Goal: Find specific page/section: Find specific page/section

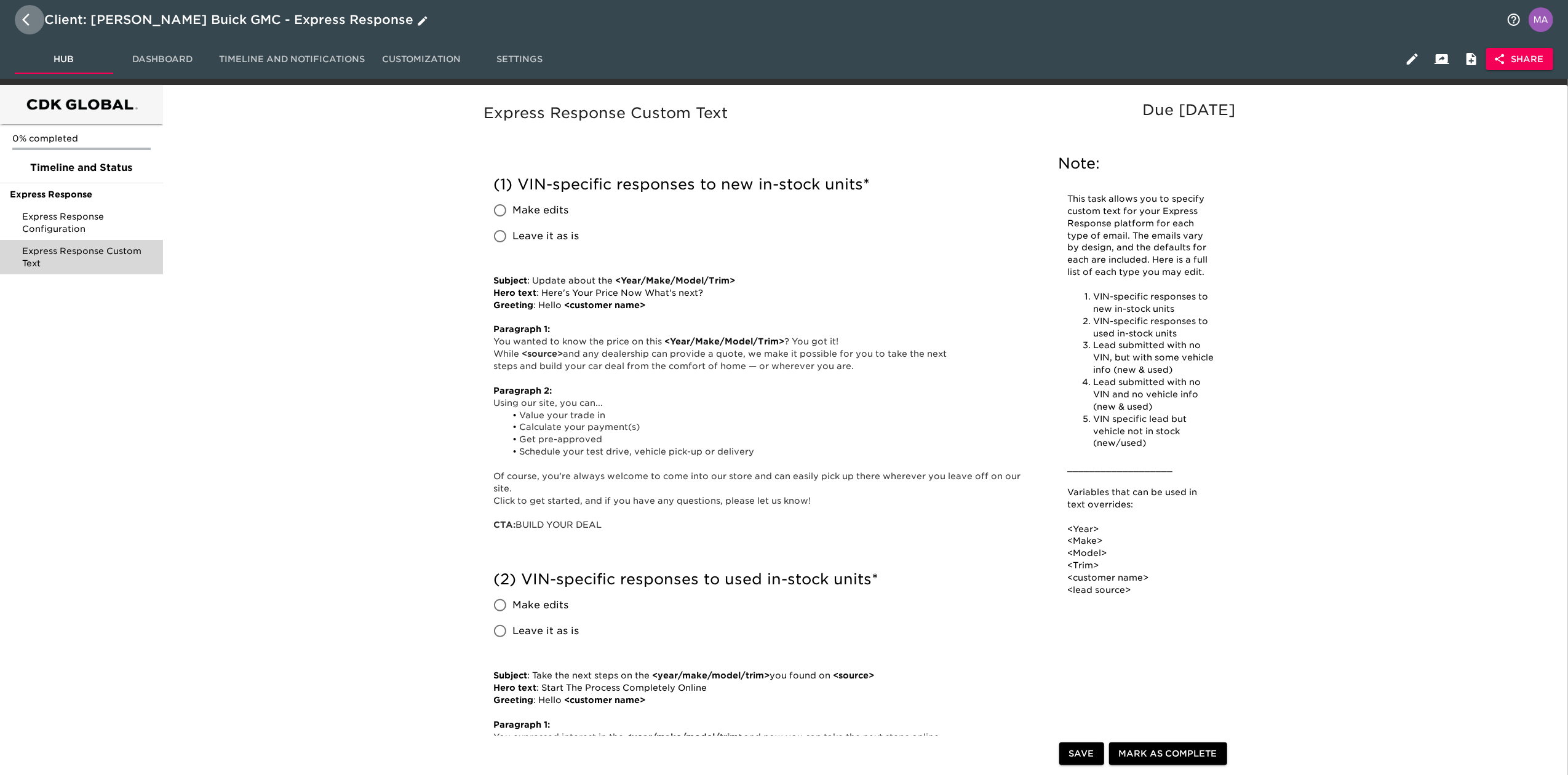
click at [28, 21] on icon "button" at bounding box center [30, 20] width 15 height 15
select select "10"
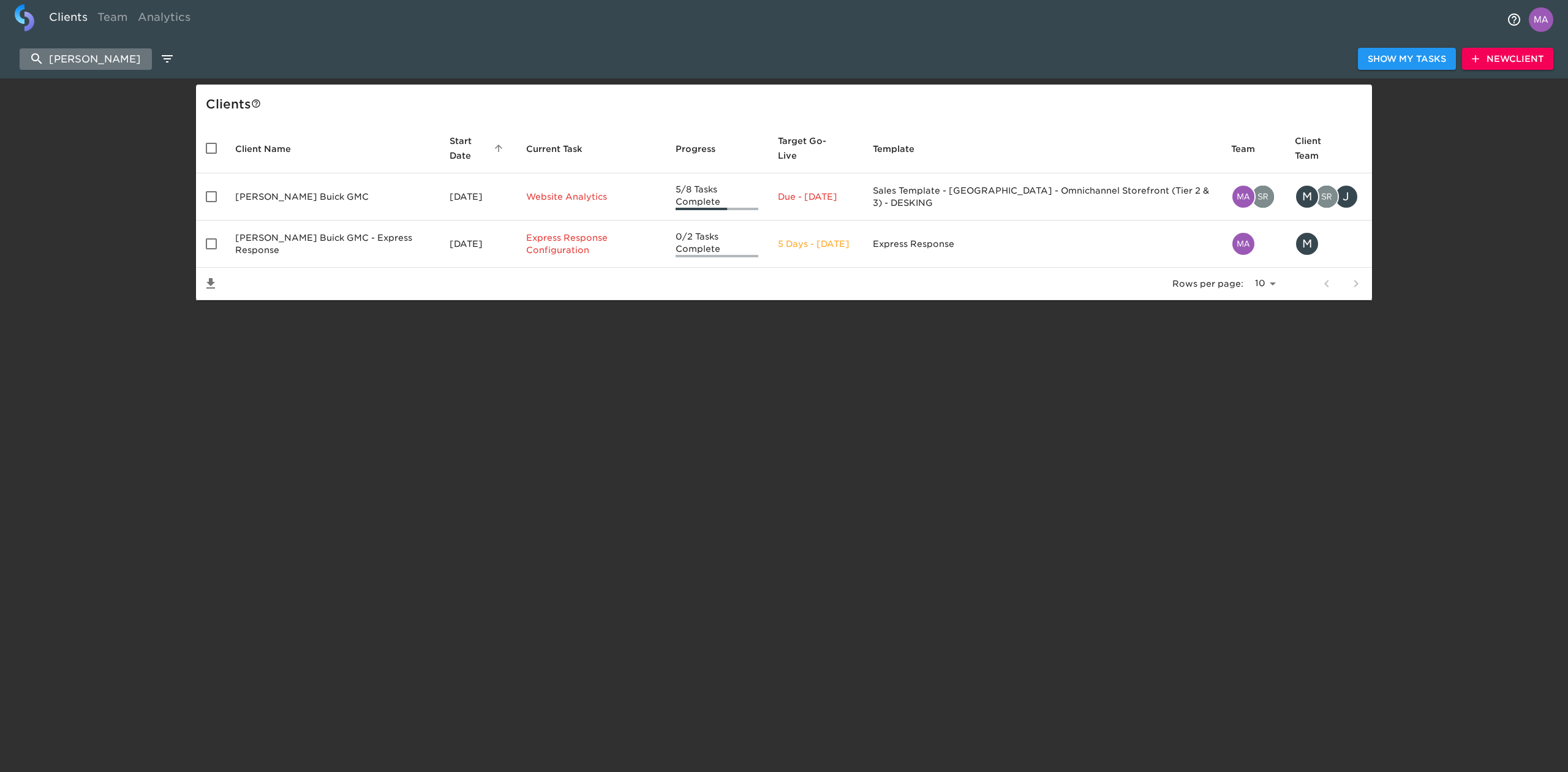
click at [119, 64] on input "[PERSON_NAME]" at bounding box center [86, 59] width 133 height 21
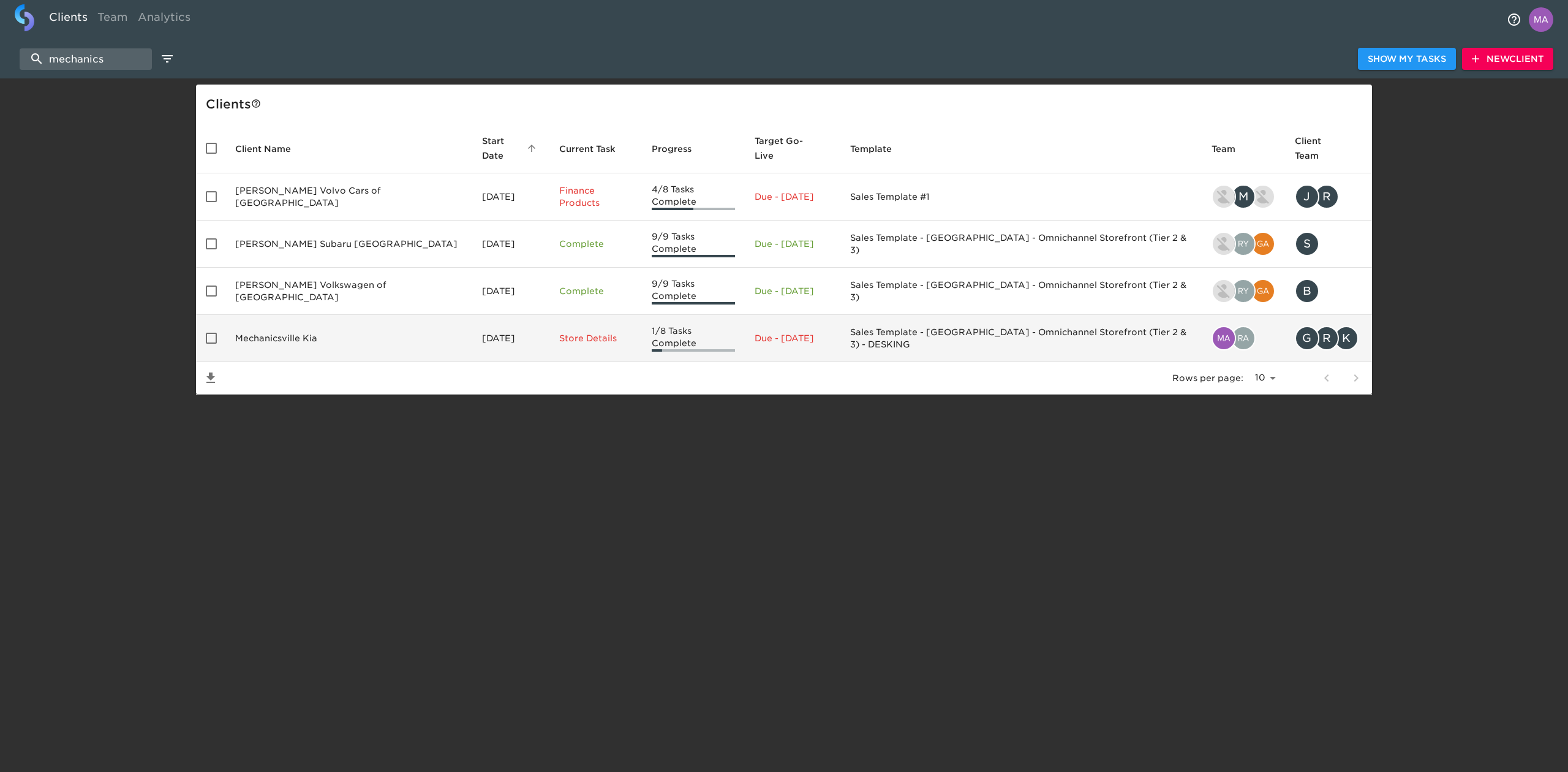
type input "mechanics"
click at [315, 319] on td "Mechanicsville Kia" at bounding box center [348, 338] width 247 height 47
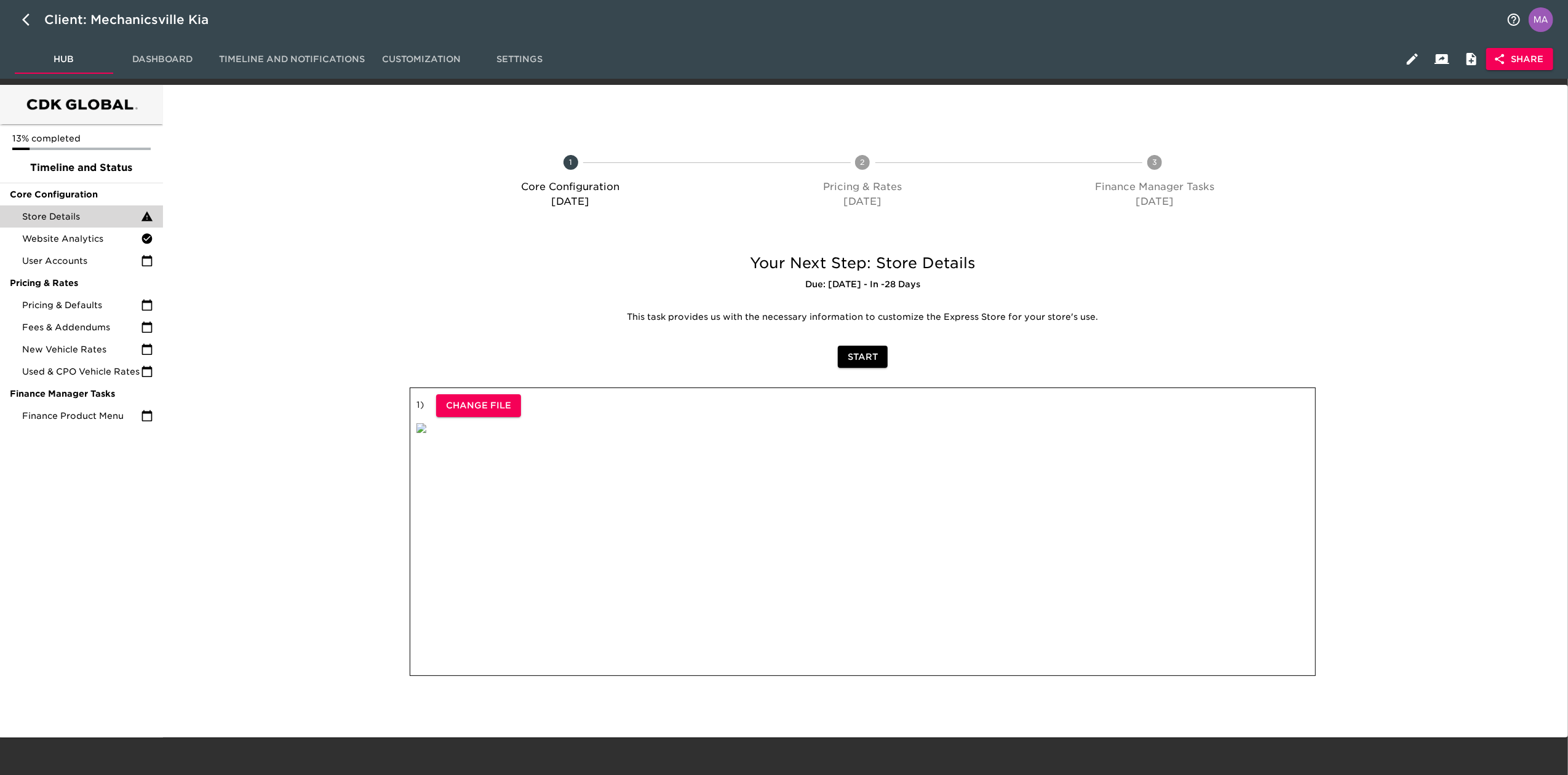
click at [50, 215] on span "Store Details" at bounding box center [81, 217] width 118 height 12
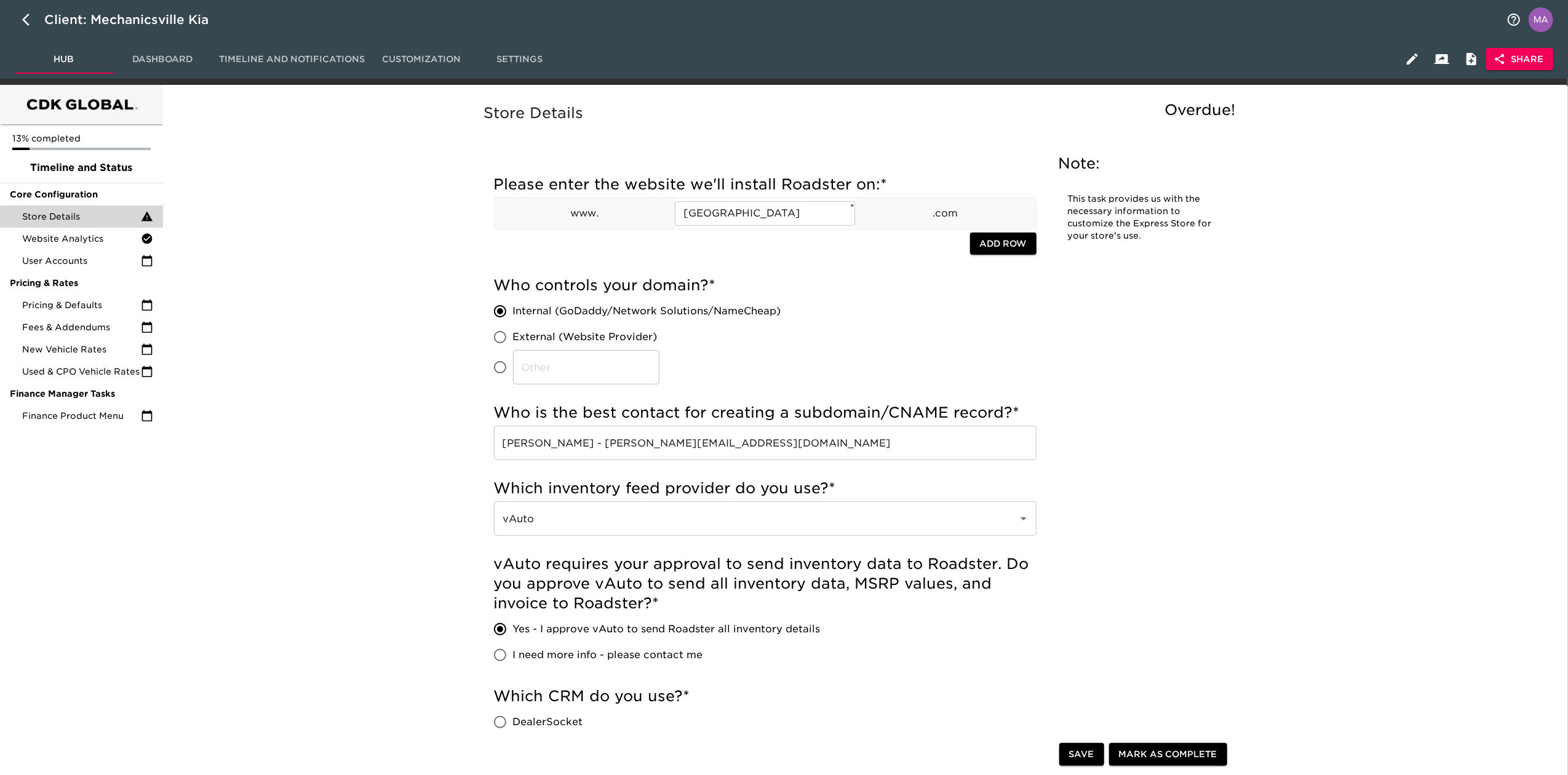
scroll to position [82, 0]
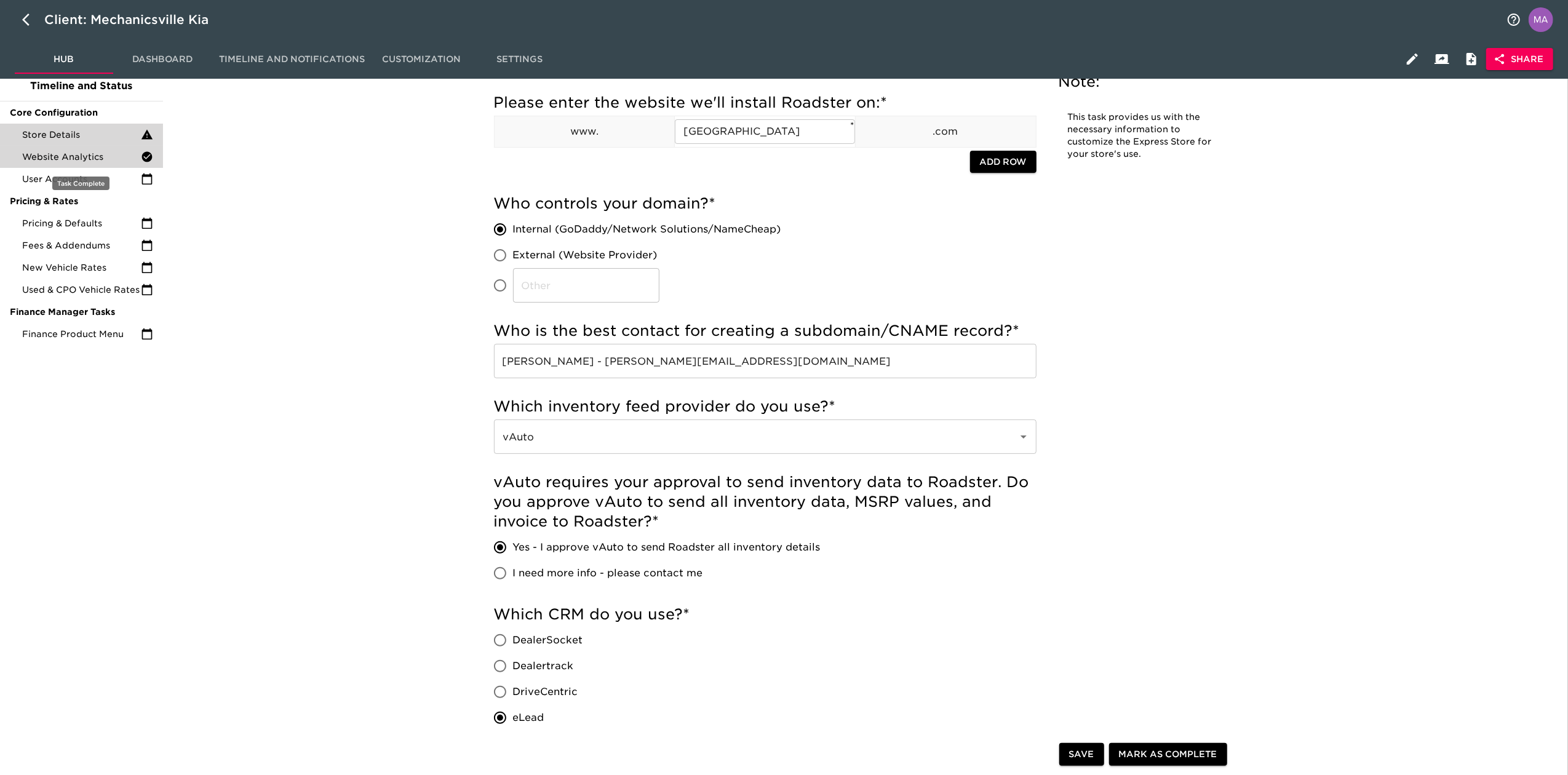
click at [50, 153] on span "Website Analytics" at bounding box center [81, 157] width 118 height 12
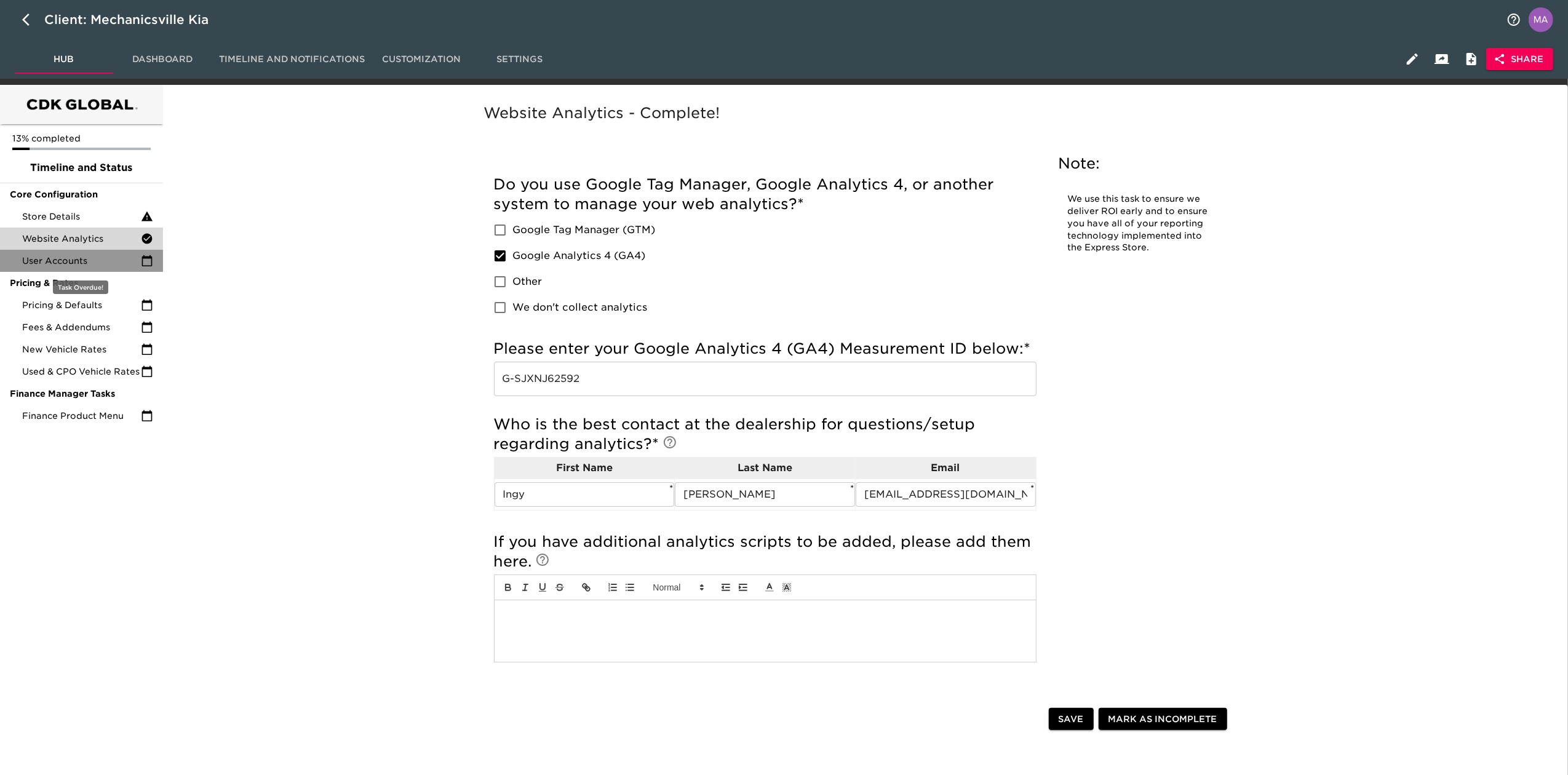
click at [58, 255] on span "User Accounts" at bounding box center [81, 261] width 118 height 12
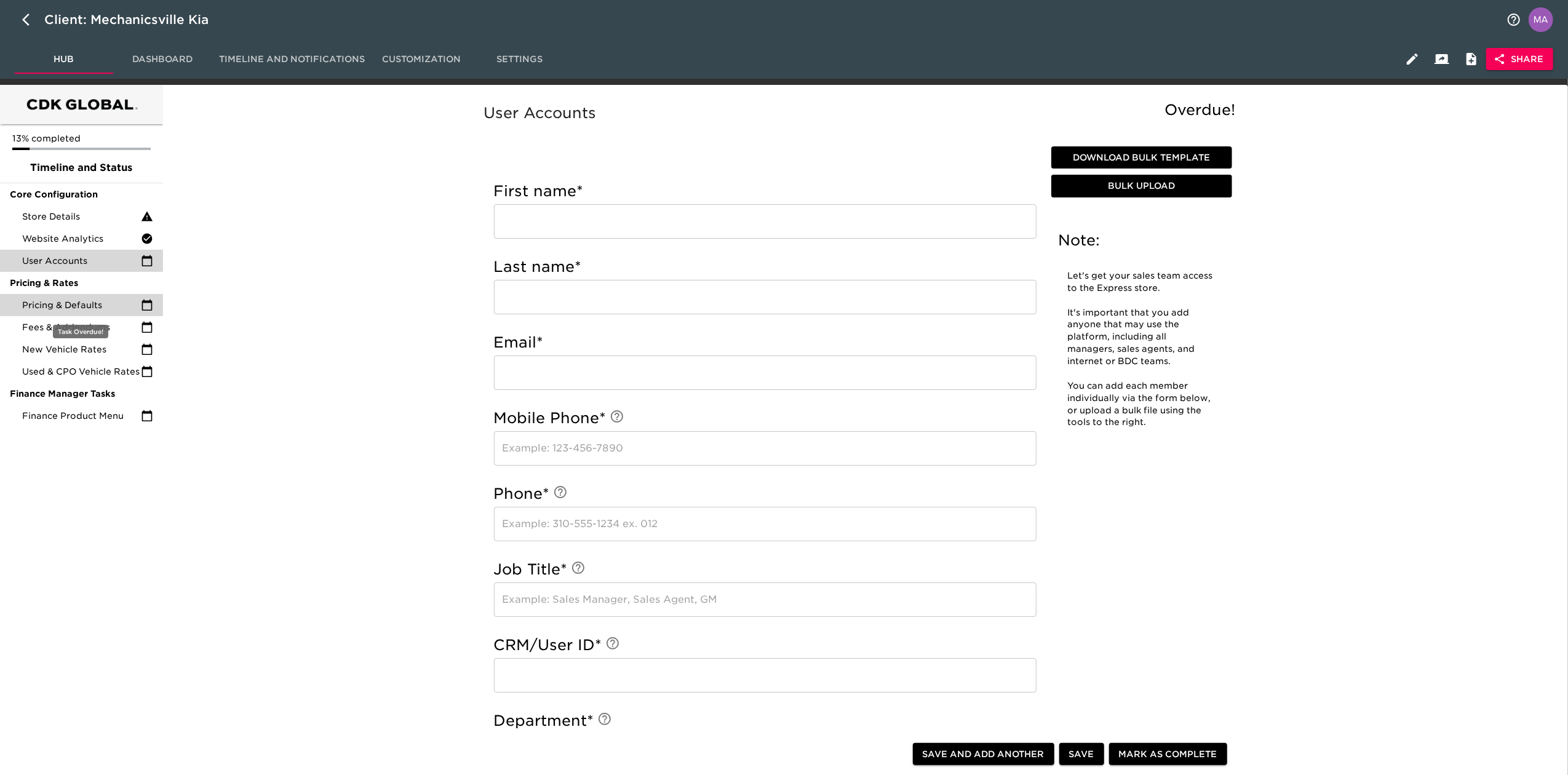
click at [81, 298] on div "Pricing & Defaults" at bounding box center [81, 305] width 163 height 22
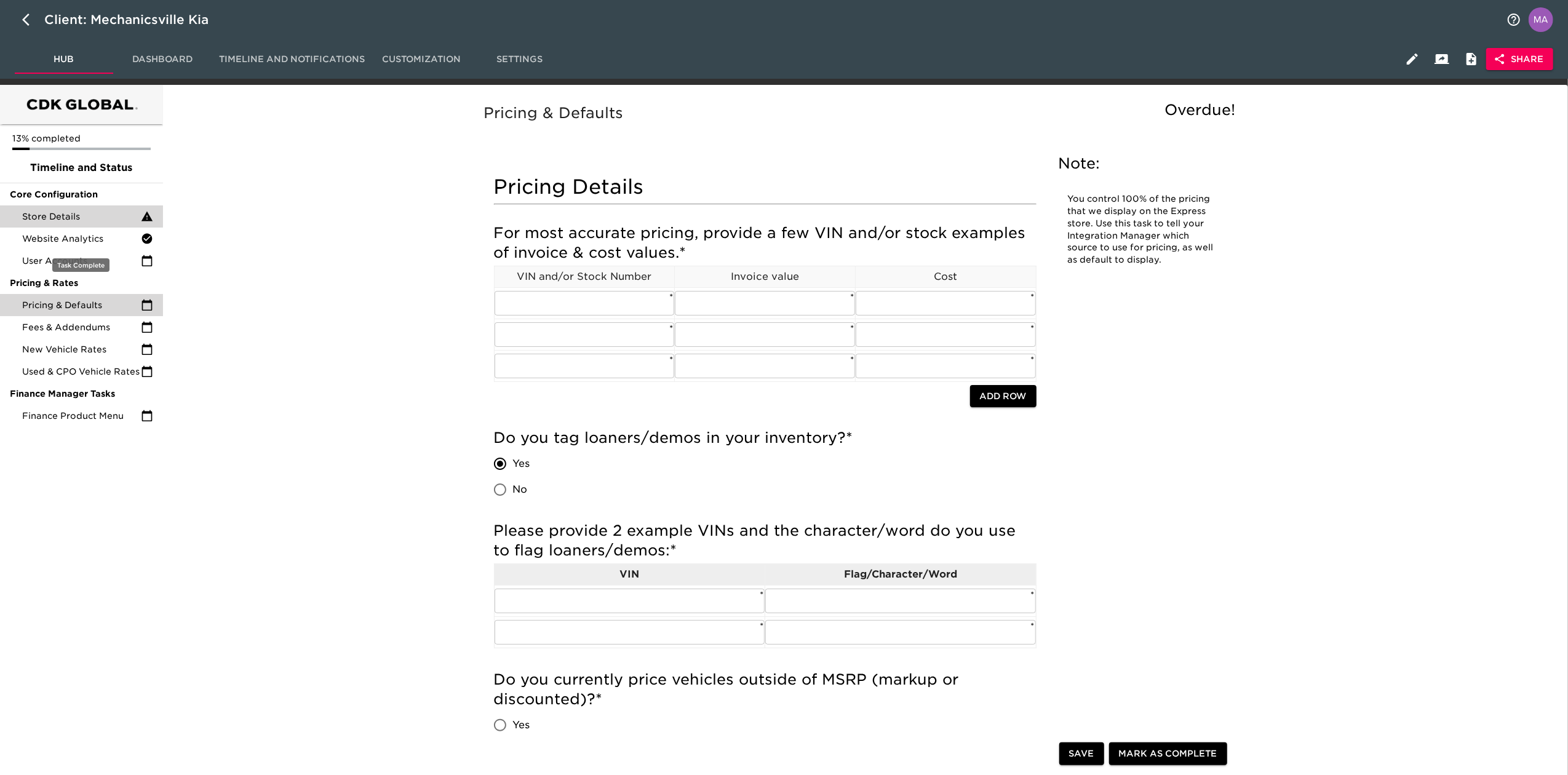
click at [90, 225] on div "Store Details" at bounding box center [81, 216] width 163 height 22
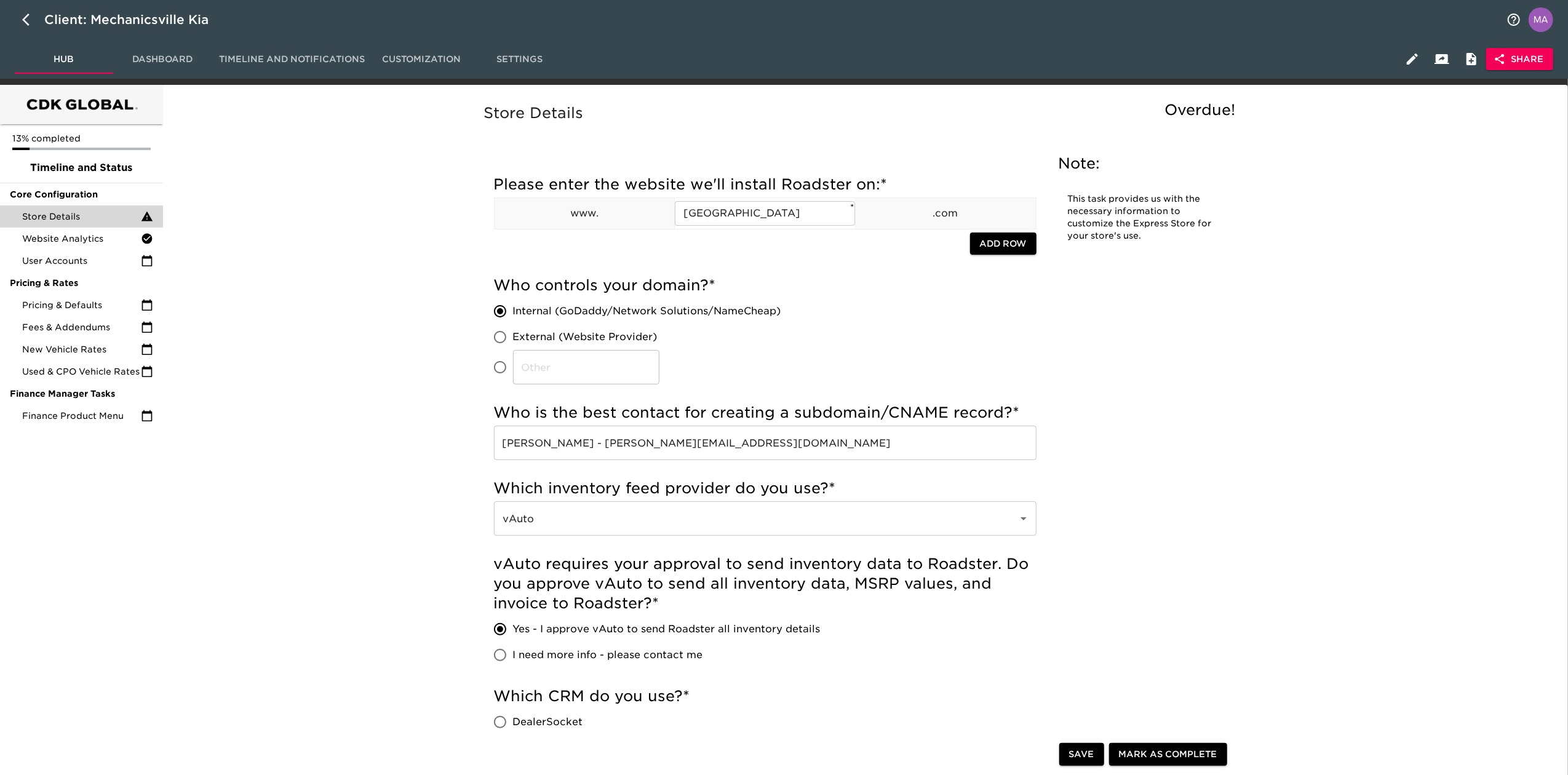
drag, startPoint x: 324, startPoint y: 572, endPoint x: 337, endPoint y: 332, distance: 240.4
click at [106, 311] on span "Pricing & Defaults" at bounding box center [81, 305] width 118 height 12
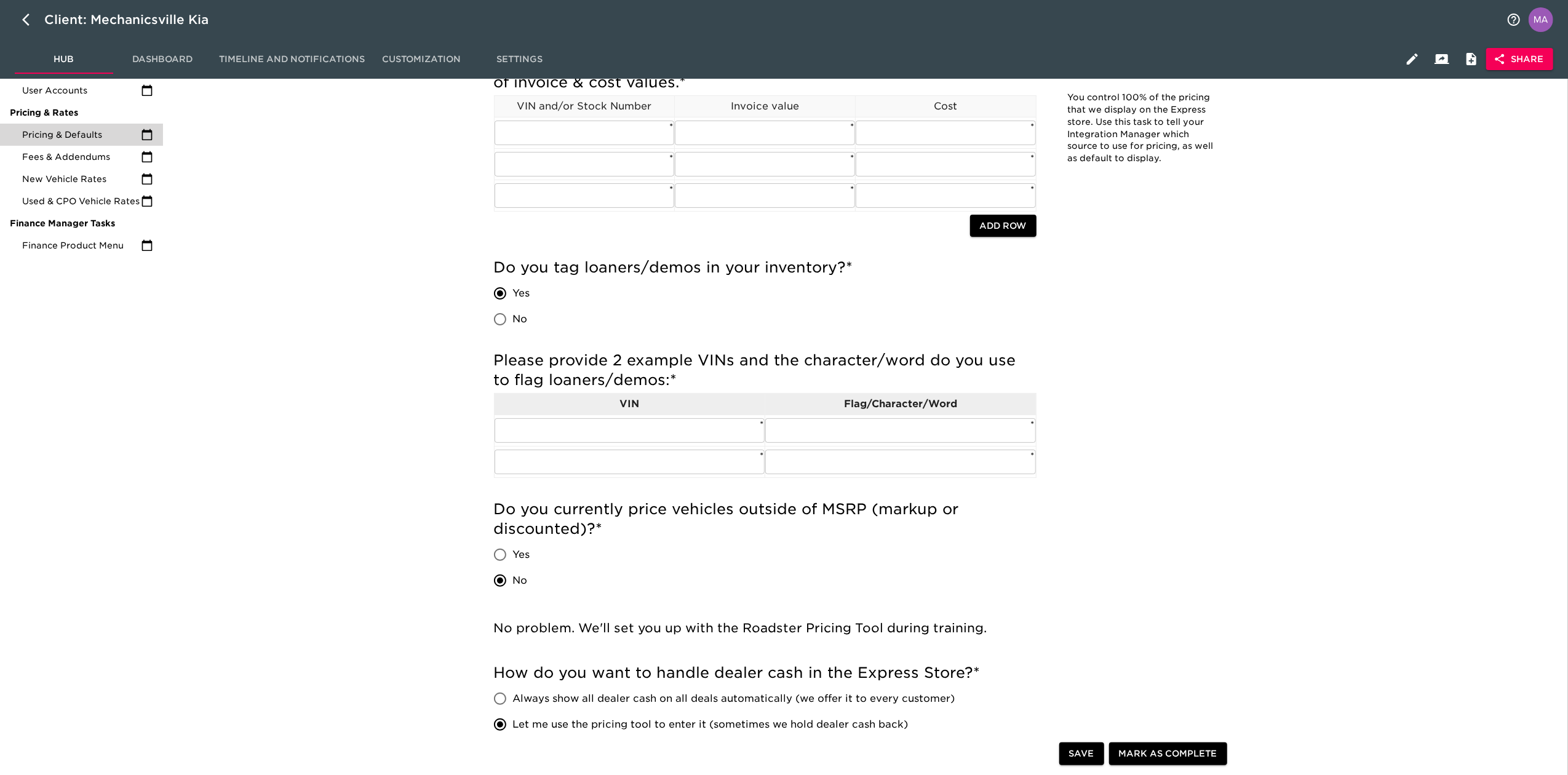
scroll to position [82, 0]
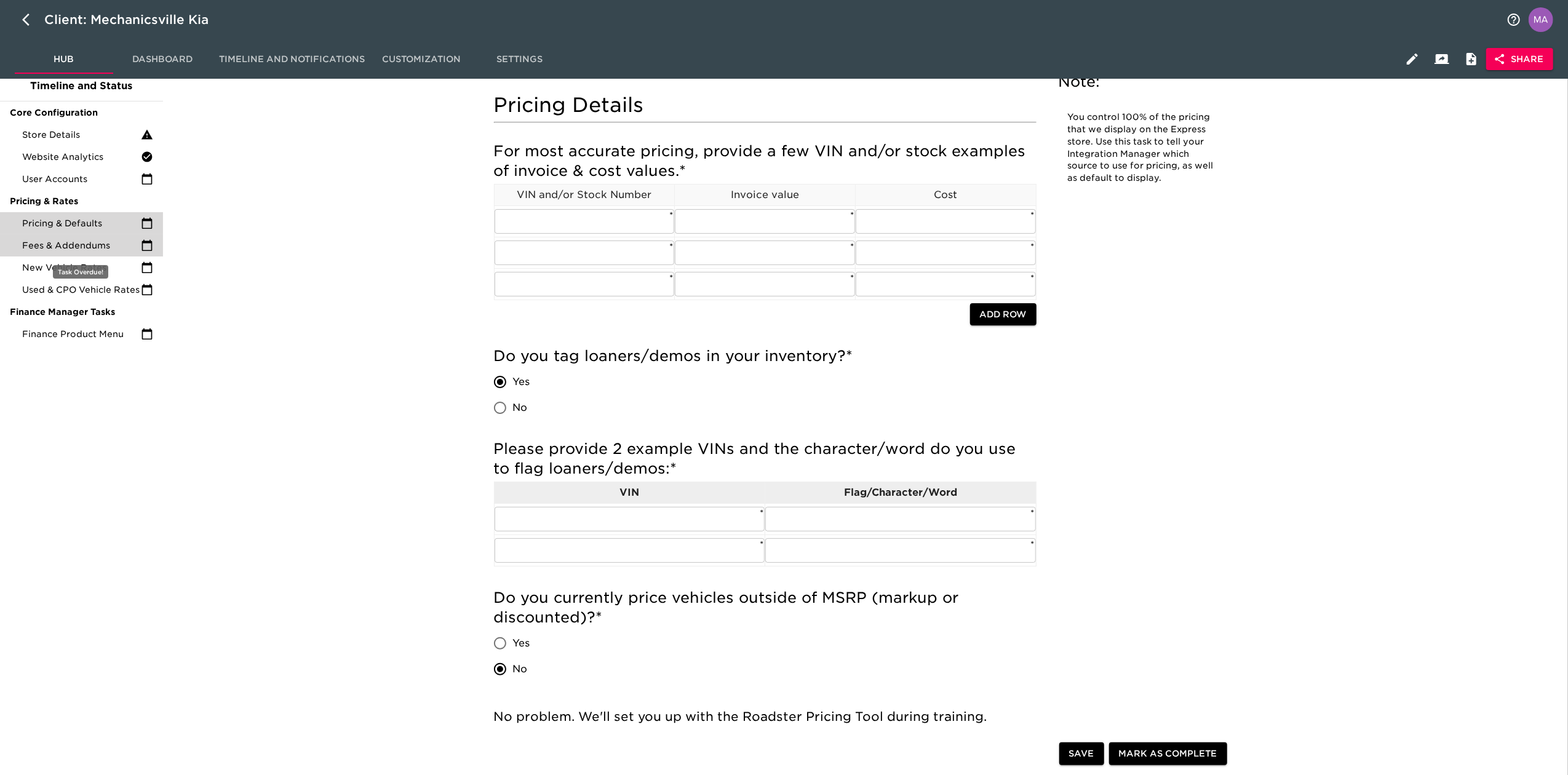
click at [104, 250] on span "Fees & Addendums" at bounding box center [81, 246] width 118 height 12
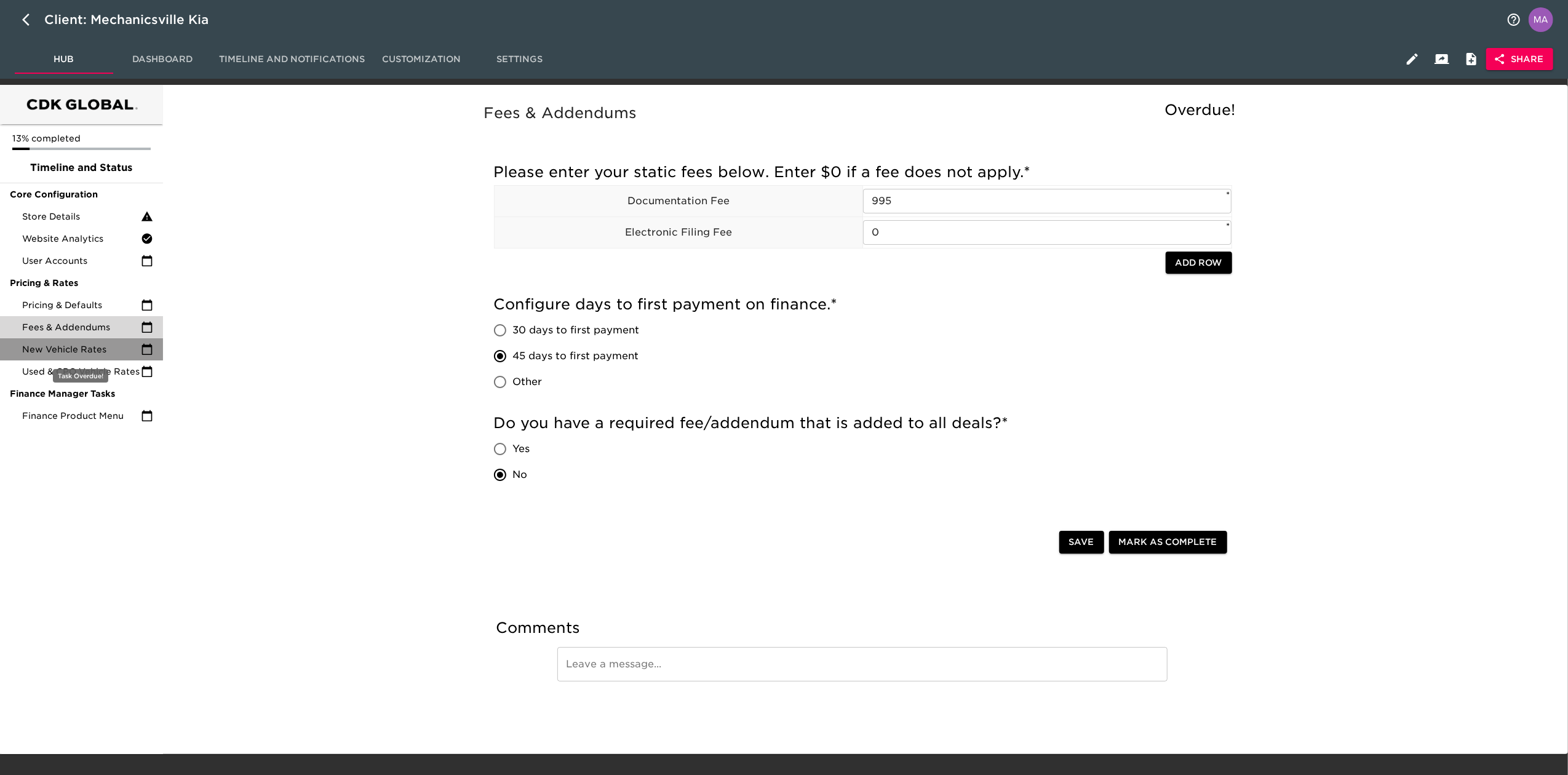
click at [112, 348] on span "New Vehicle Rates" at bounding box center [81, 349] width 118 height 12
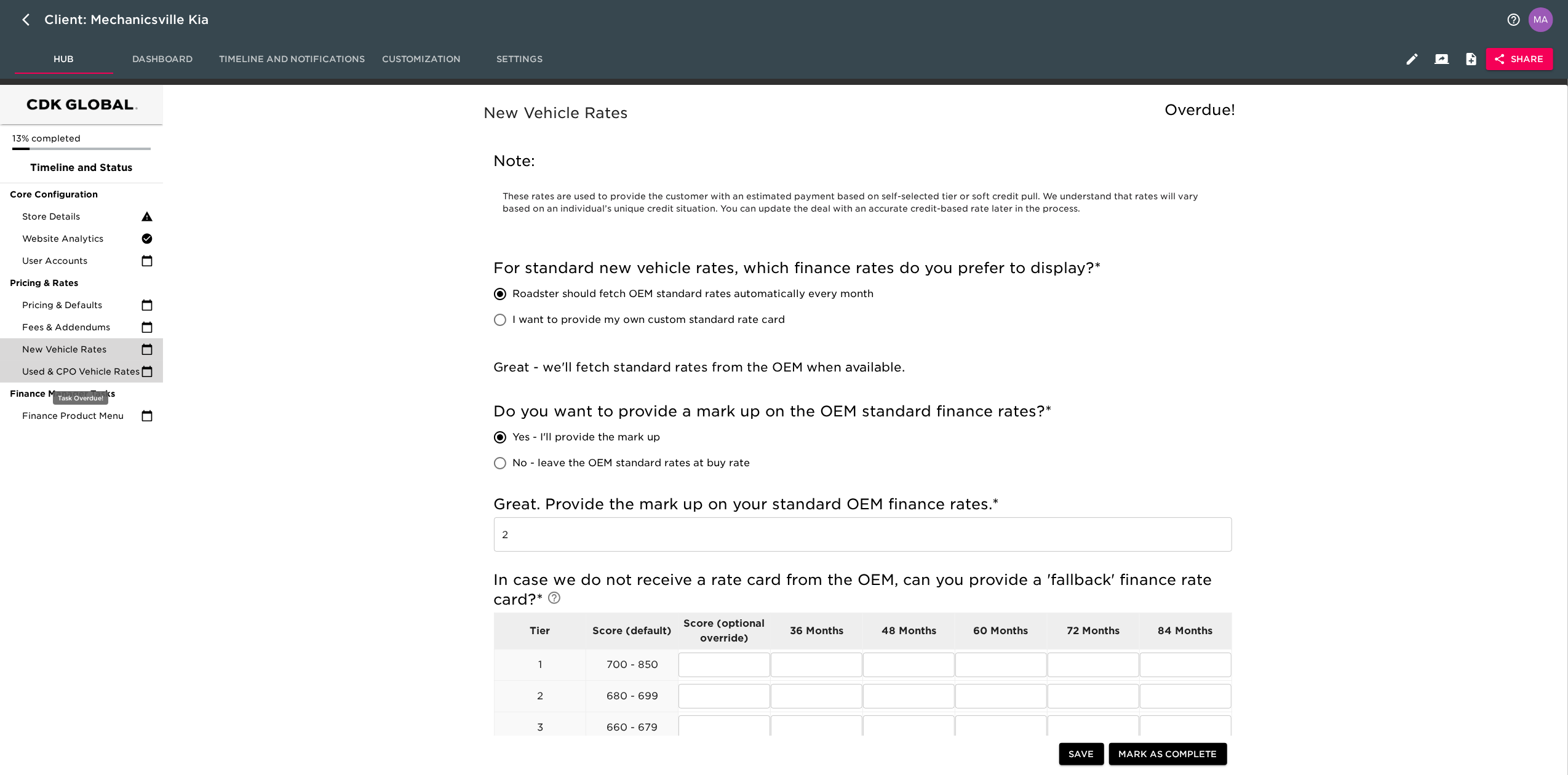
click at [91, 365] on span "Used & CPO Vehicle Rates" at bounding box center [81, 371] width 118 height 12
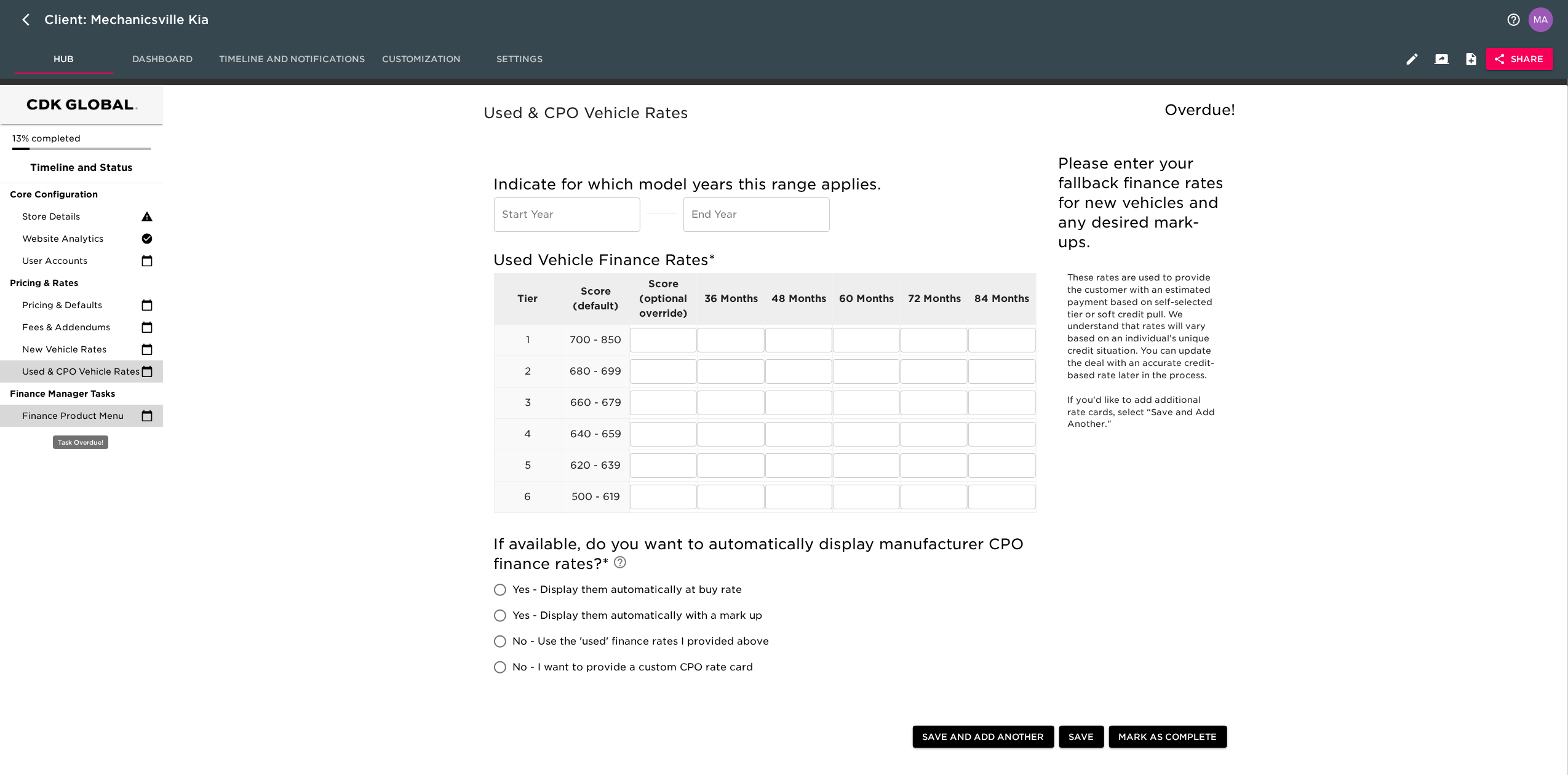
click at [102, 420] on span "Finance Product Menu" at bounding box center [81, 416] width 118 height 12
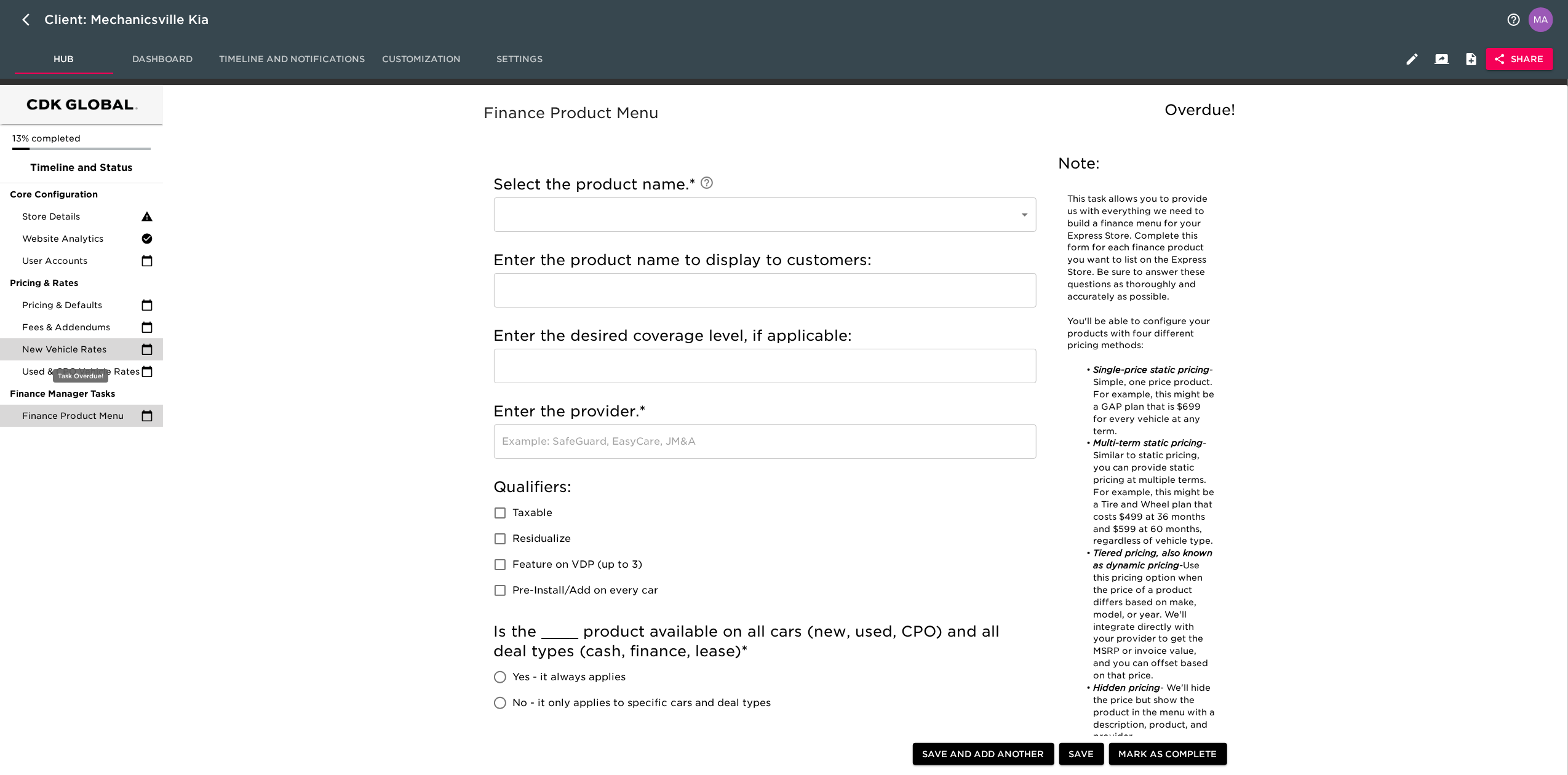
click at [107, 348] on span "New Vehicle Rates" at bounding box center [81, 349] width 118 height 12
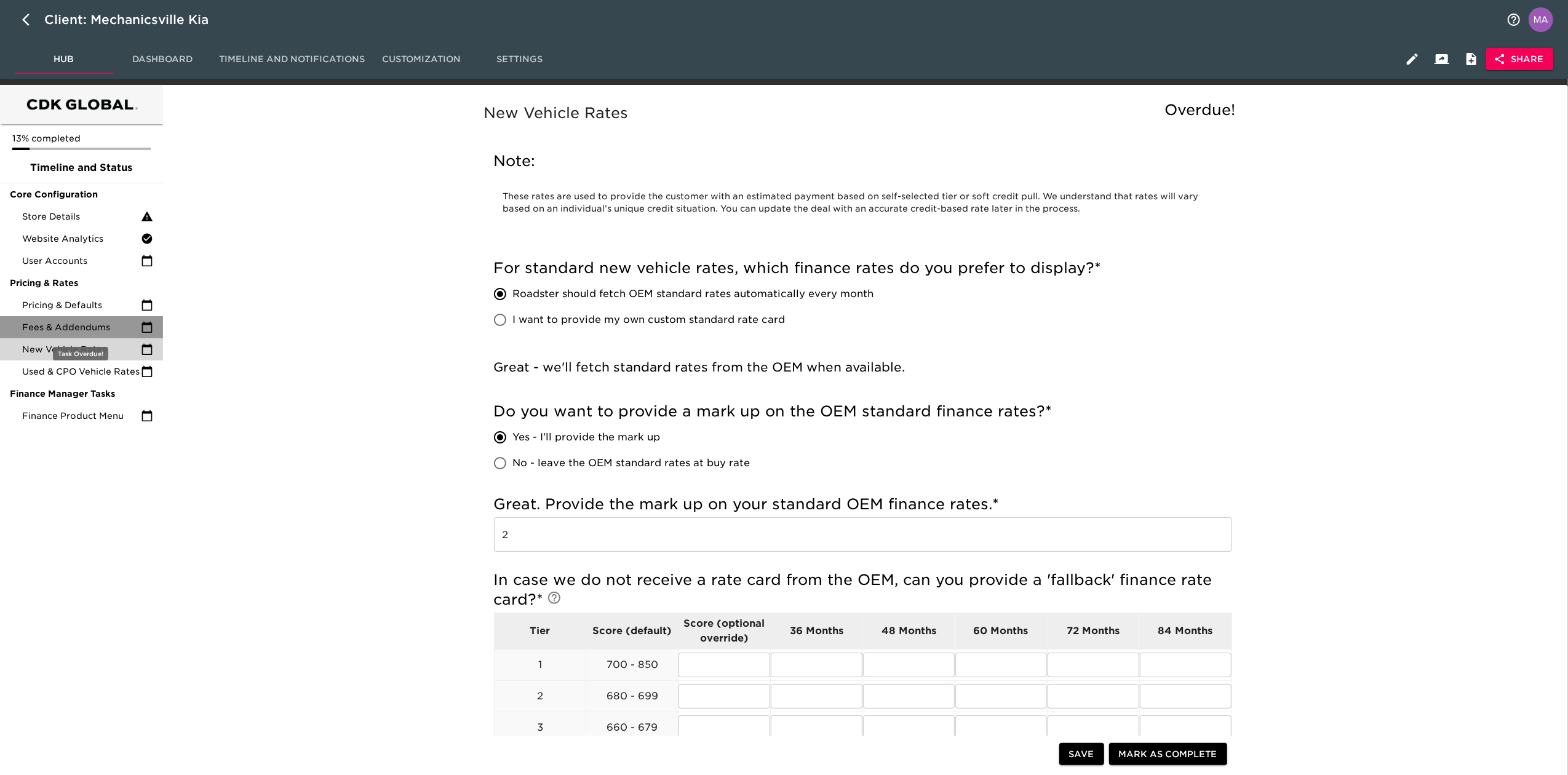
click at [107, 330] on span "Fees & Addendums" at bounding box center [81, 327] width 118 height 12
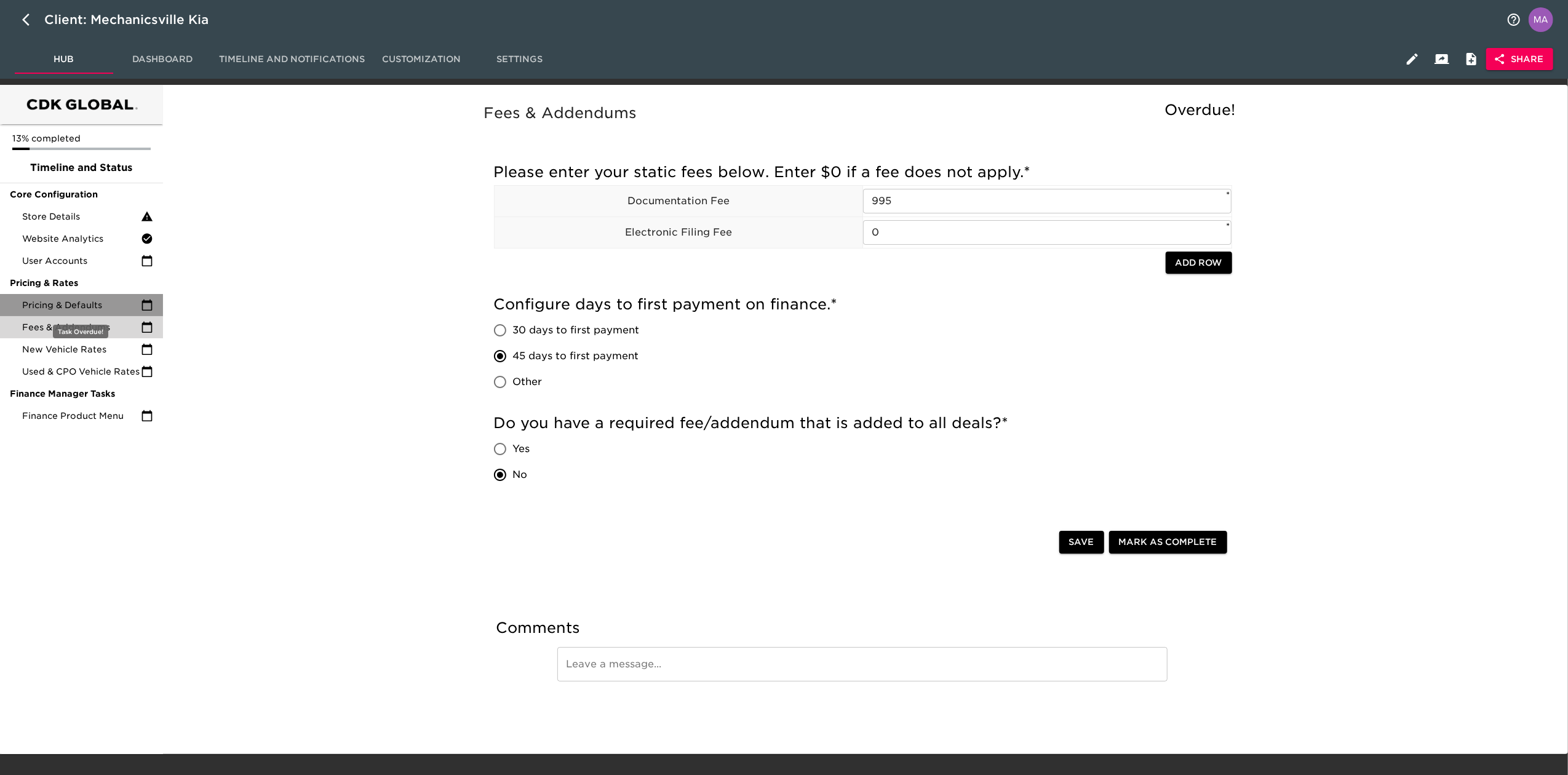
click at [114, 301] on span "Pricing & Defaults" at bounding box center [81, 305] width 118 height 12
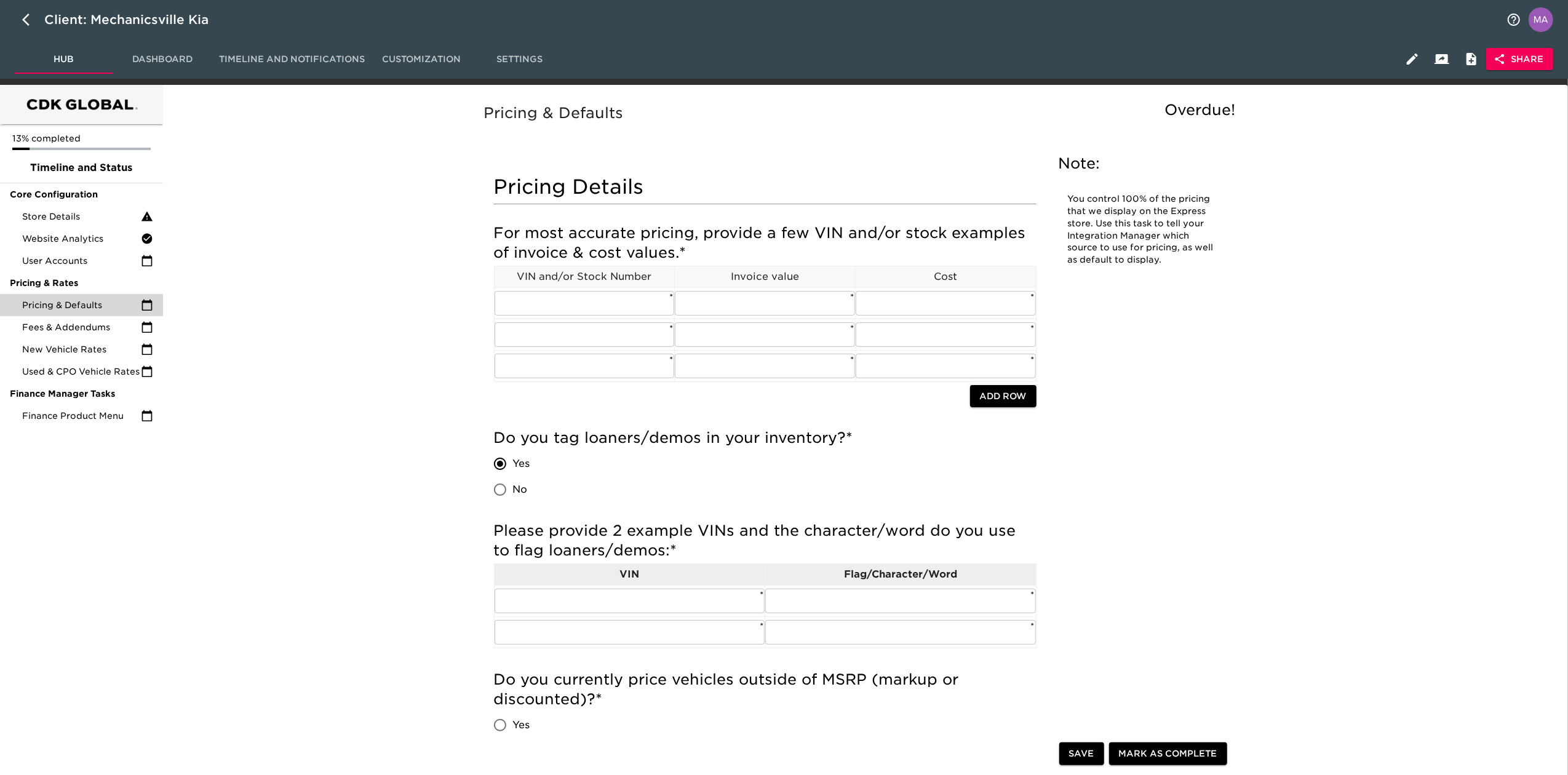
click at [61, 225] on div "Store Details" at bounding box center [81, 216] width 163 height 22
